Goal: Task Accomplishment & Management: Complete application form

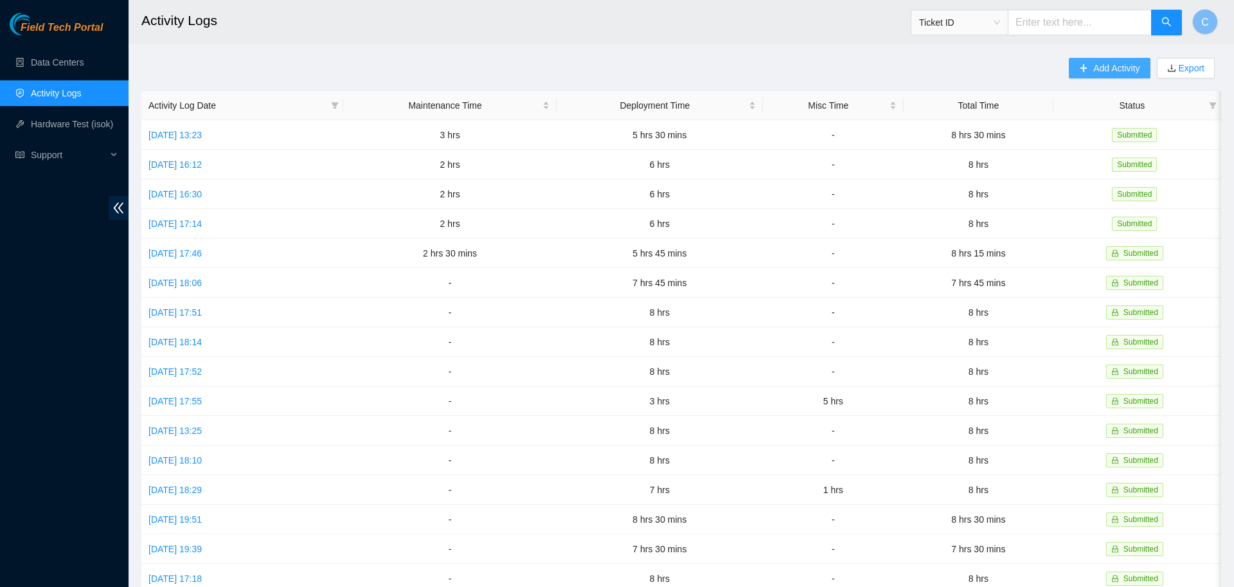
click at [1098, 66] on span "Add Activity" at bounding box center [1116, 68] width 46 height 14
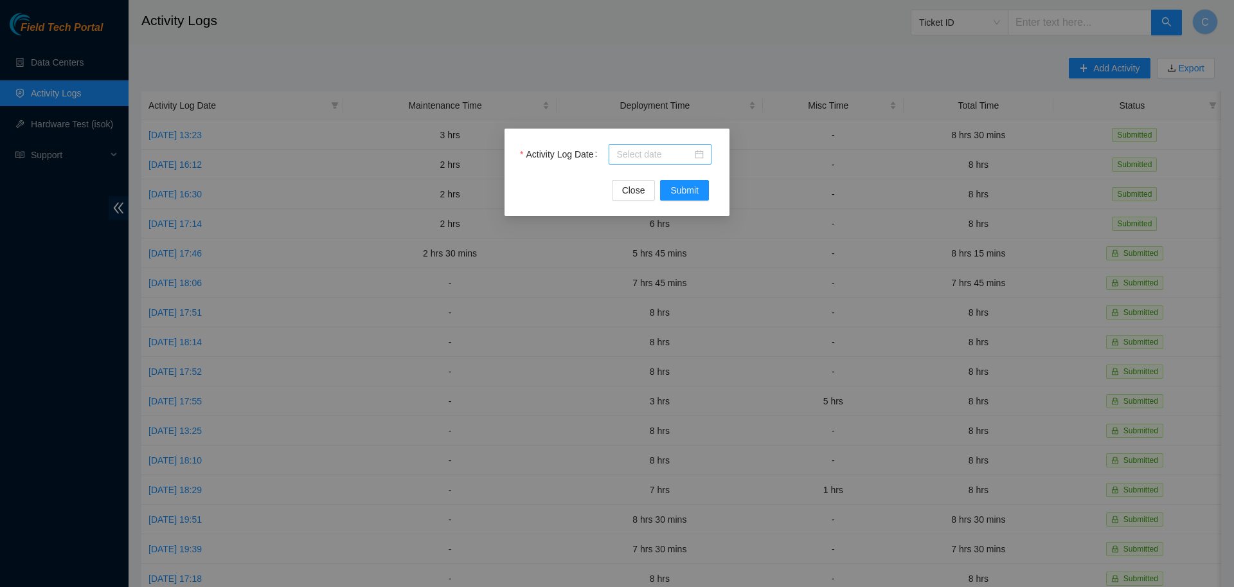
click at [641, 152] on input "Activity Log Date" at bounding box center [654, 154] width 76 height 14
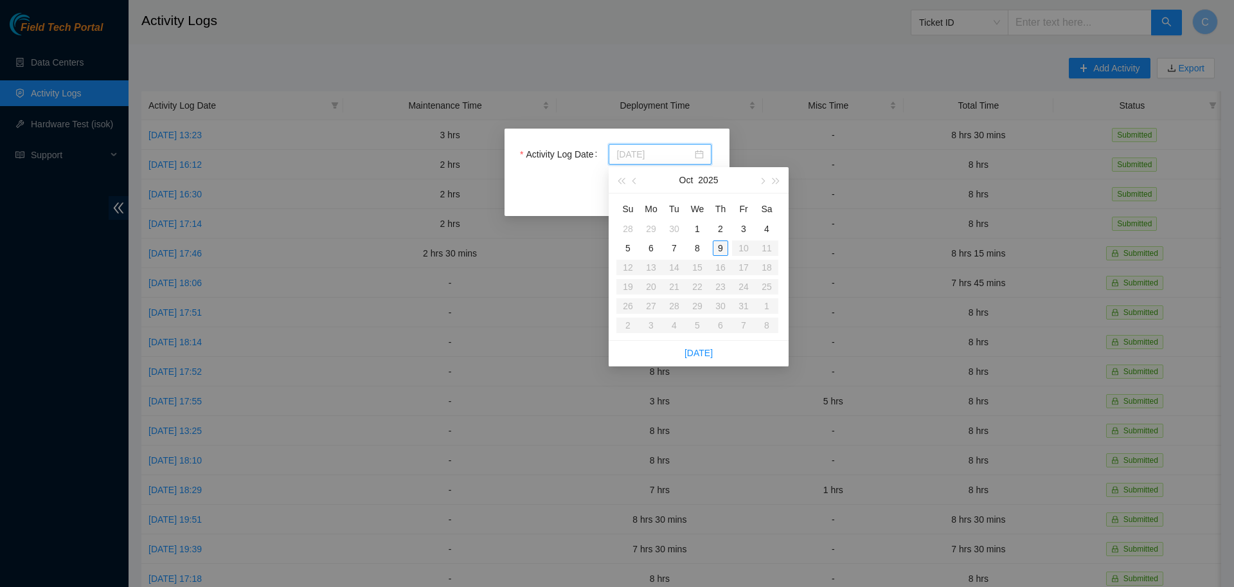
type input "[DATE]"
click at [722, 244] on div "9" at bounding box center [720, 247] width 15 height 15
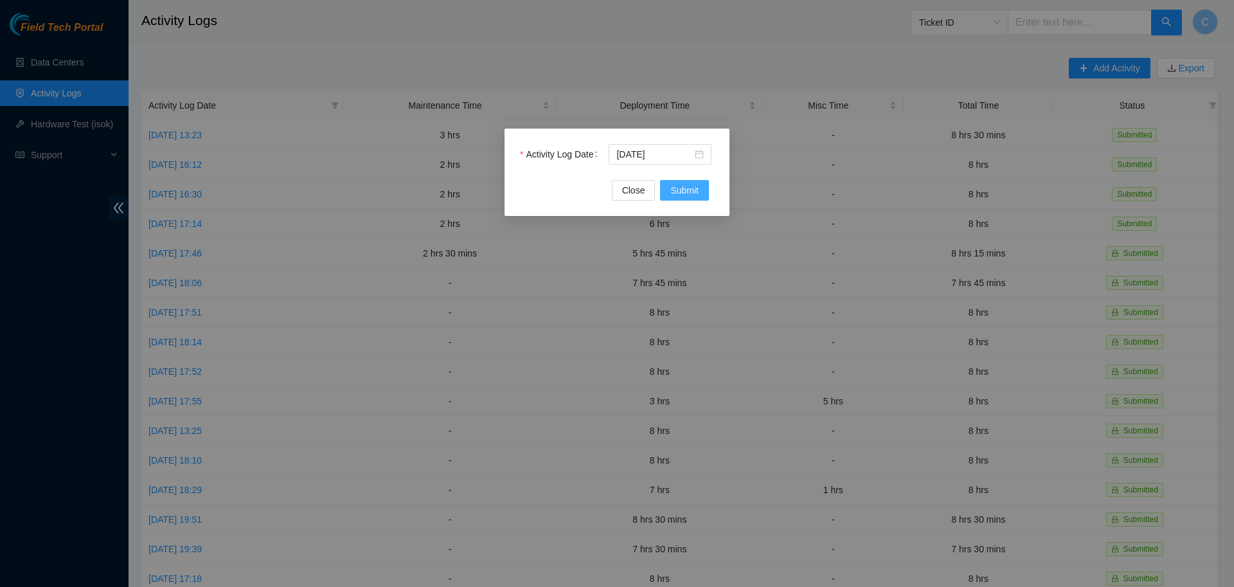
click at [685, 187] on span "Submit" at bounding box center [684, 190] width 28 height 14
click at [672, 153] on input "Activity Log Date" at bounding box center [654, 154] width 76 height 14
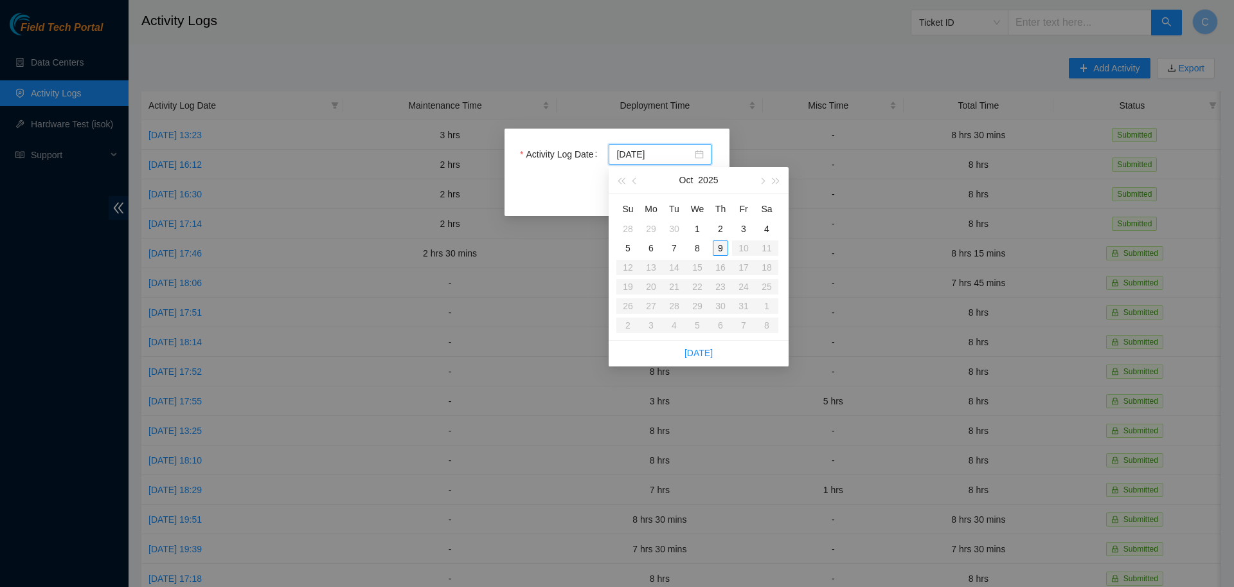
type input "[DATE]"
click at [726, 245] on div "9" at bounding box center [720, 247] width 15 height 15
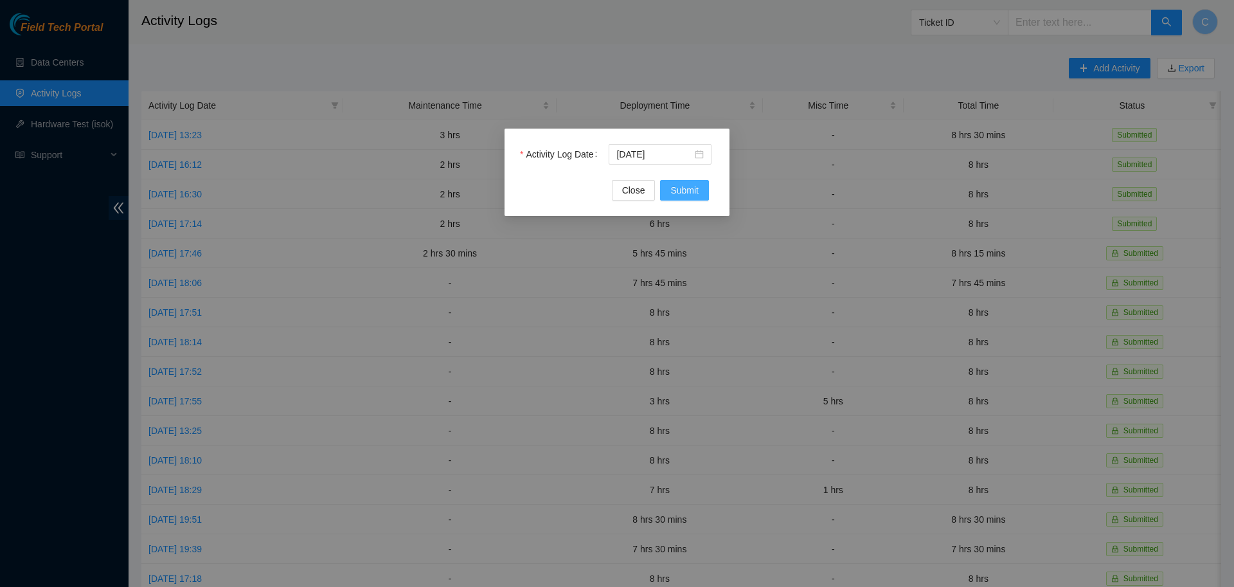
click at [686, 194] on span "Submit" at bounding box center [684, 190] width 28 height 14
click at [766, 183] on div "Activity Log Date Close Submit" at bounding box center [617, 293] width 1234 height 587
click at [640, 186] on span "Close" at bounding box center [633, 190] width 23 height 14
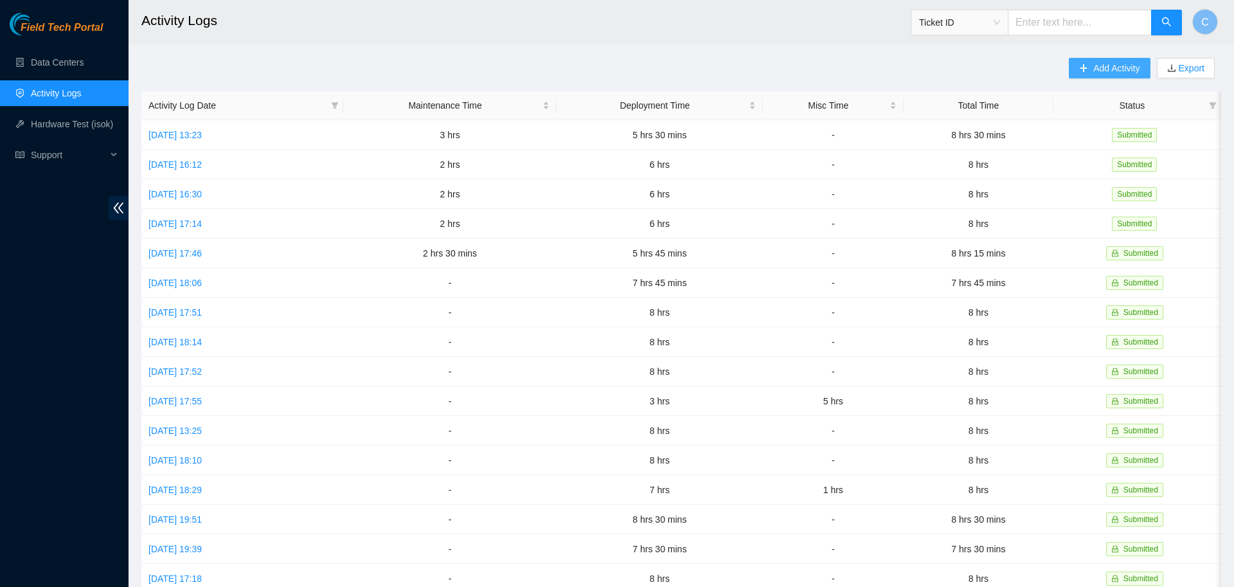
click at [1111, 68] on span "Add Activity" at bounding box center [1116, 68] width 46 height 14
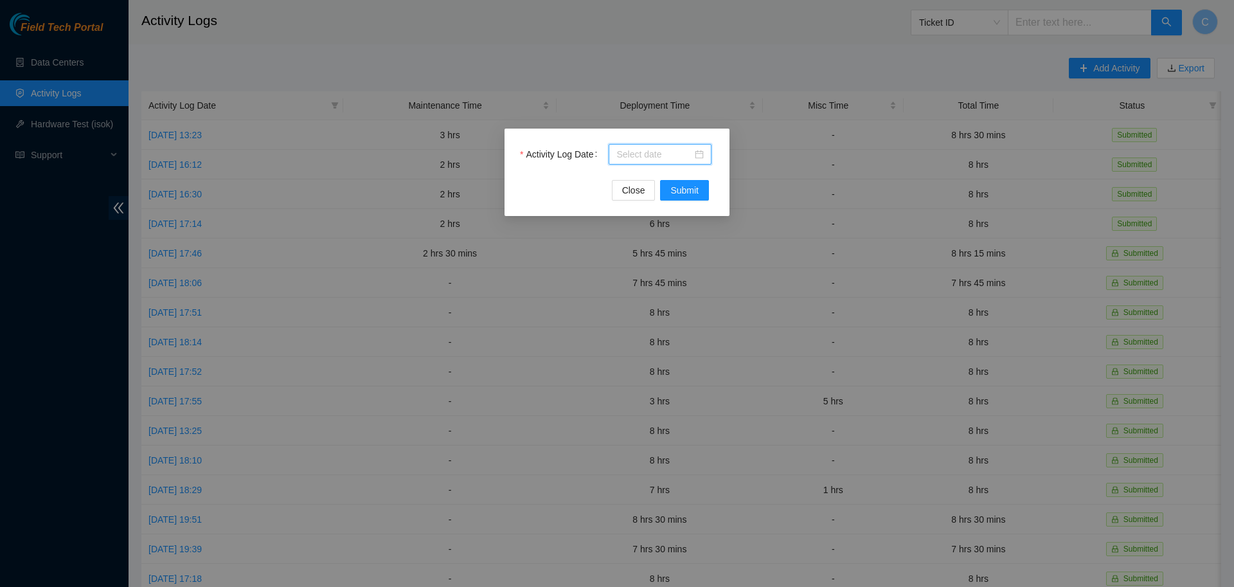
click at [667, 148] on input "Activity Log Date" at bounding box center [654, 154] width 76 height 14
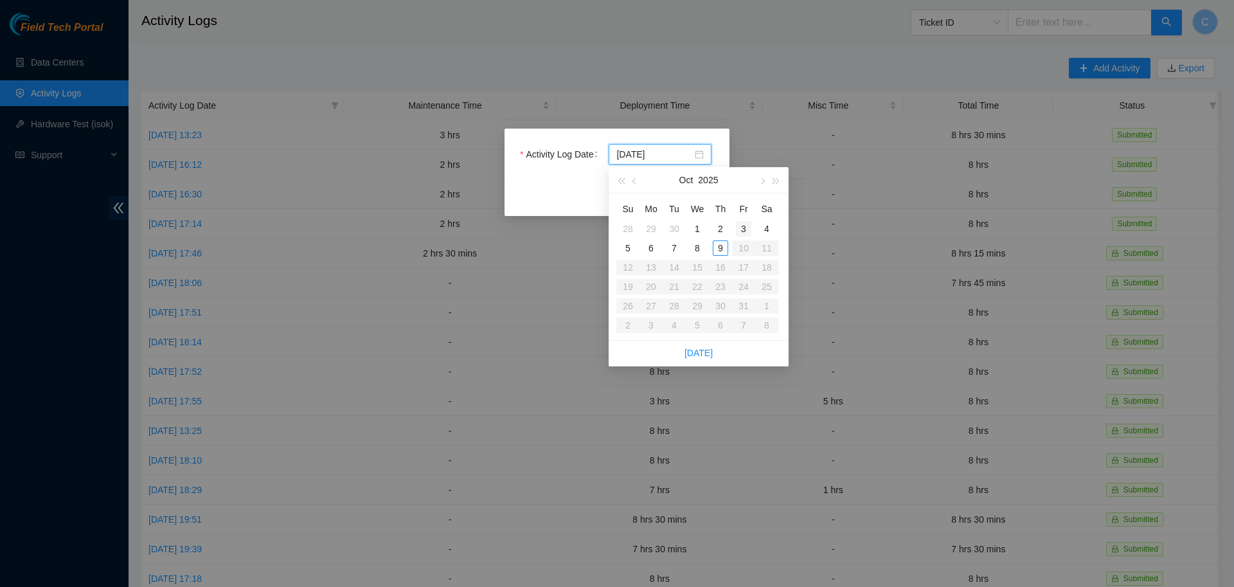
type input "[DATE]"
click at [715, 245] on div "9" at bounding box center [720, 247] width 15 height 15
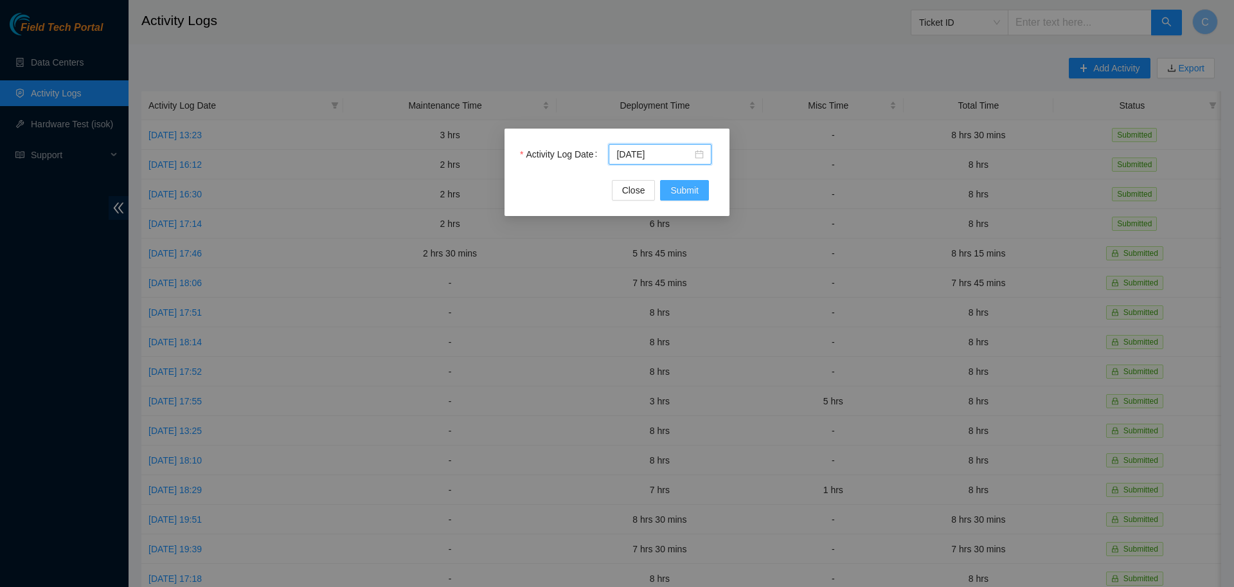
click at [688, 193] on span "Submit" at bounding box center [684, 190] width 28 height 14
click at [643, 188] on span "Close" at bounding box center [633, 190] width 23 height 14
